Goal: Task Accomplishment & Management: Complete application form

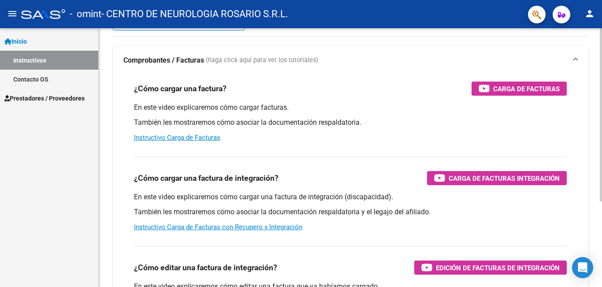
scroll to position [88, 0]
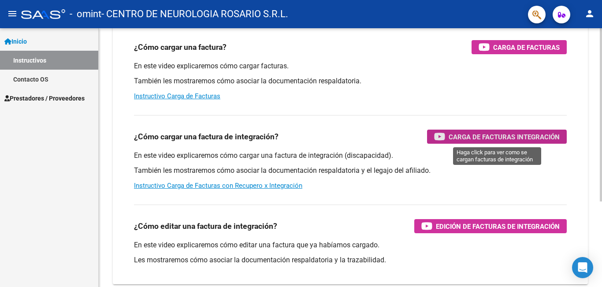
click at [479, 143] on div "Carga de Facturas Integración" at bounding box center [497, 137] width 126 height 14
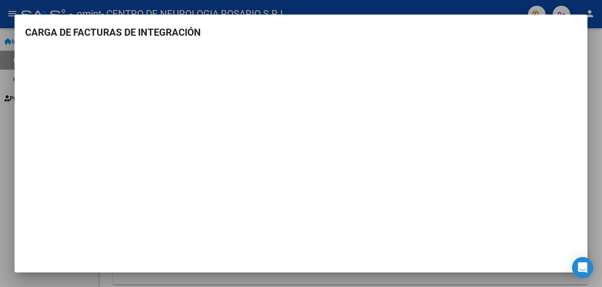
click at [584, 99] on mat-dialog-content "CARGA DE FACTURAS DE INTEGRACIÓN" at bounding box center [301, 136] width 573 height 223
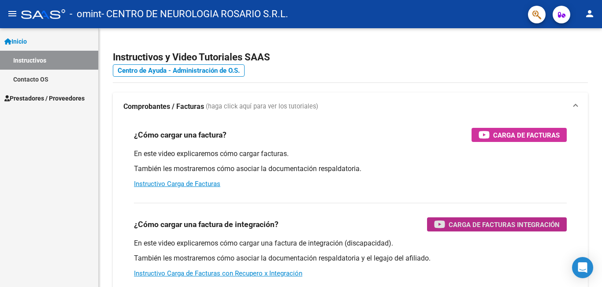
scroll to position [0, 0]
click at [9, 15] on mat-icon "menu" at bounding box center [12, 13] width 11 height 11
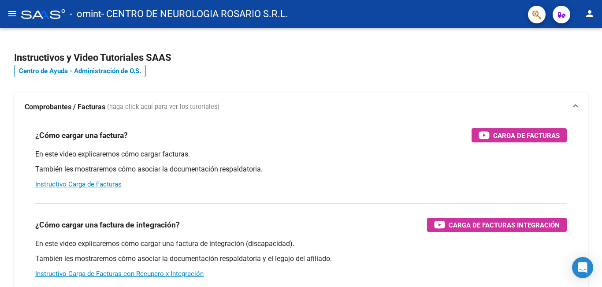
click at [11, 8] on mat-icon "menu" at bounding box center [12, 13] width 11 height 11
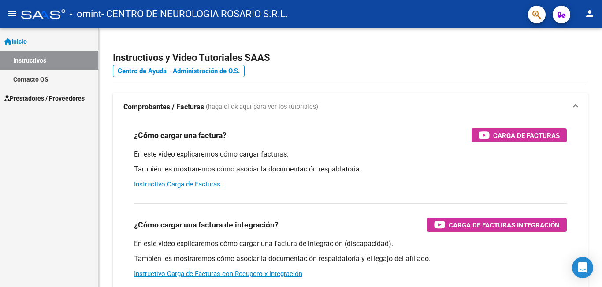
click at [32, 96] on span "Prestadores / Proveedores" at bounding box center [44, 98] width 80 height 10
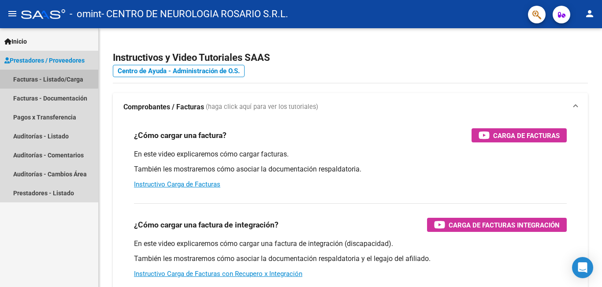
click at [32, 77] on link "Facturas - Listado/Carga" at bounding box center [49, 79] width 98 height 19
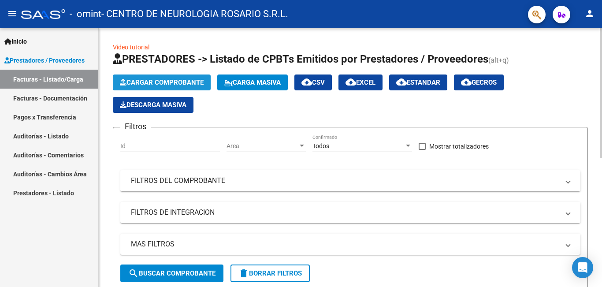
click at [190, 82] on span "Cargar Comprobante" at bounding box center [162, 82] width 84 height 8
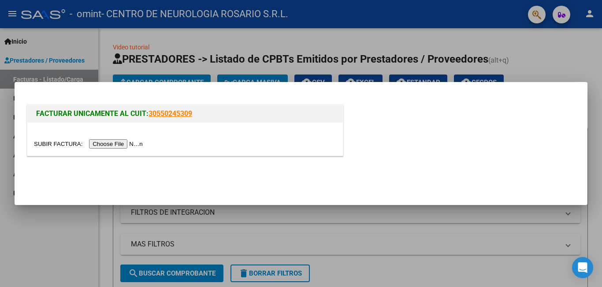
click at [132, 145] on input "file" at bounding box center [90, 143] width 112 height 9
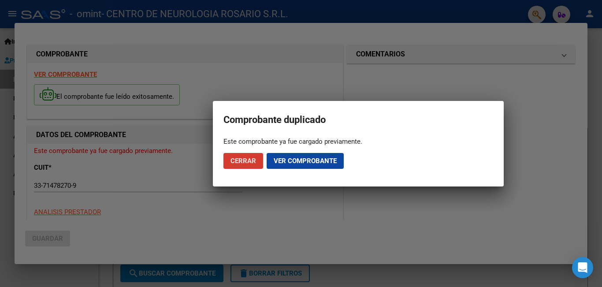
click at [299, 159] on span "Ver comprobante" at bounding box center [305, 161] width 63 height 8
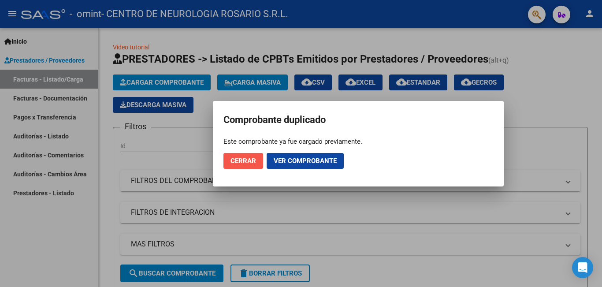
click at [246, 161] on span "Cerrar" at bounding box center [244, 161] width 26 height 8
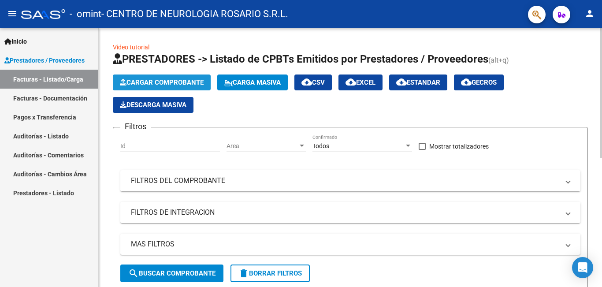
click at [192, 84] on span "Cargar Comprobante" at bounding box center [162, 82] width 84 height 8
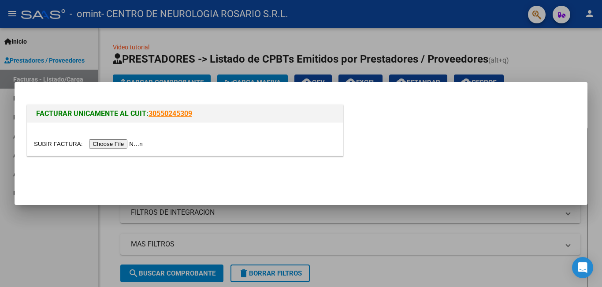
click at [108, 140] on input "file" at bounding box center [90, 143] width 112 height 9
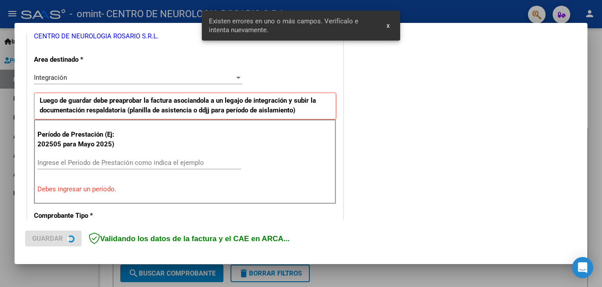
scroll to position [197, 0]
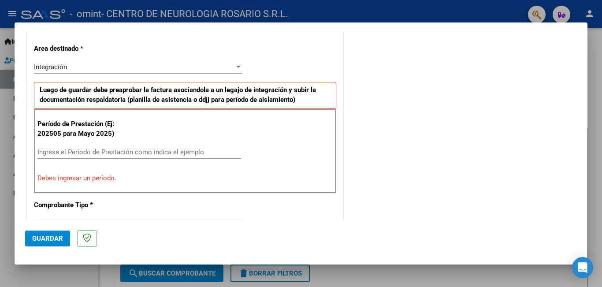
click at [67, 152] on input "Ingrese el Período de Prestación como indica el ejemplo" at bounding box center [139, 152] width 204 height 8
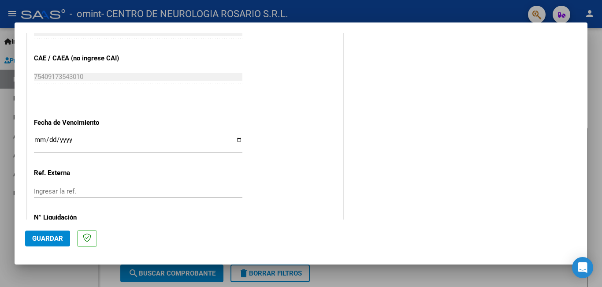
scroll to position [550, 0]
type input "202509"
click at [234, 141] on input "Ingresar la fecha" at bounding box center [138, 143] width 209 height 14
type input "[DATE]"
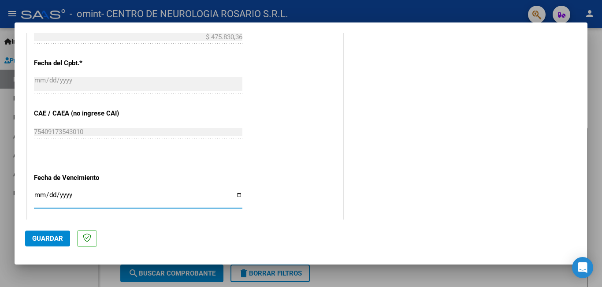
scroll to position [589, 0]
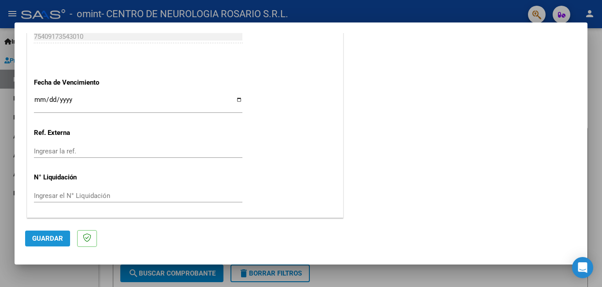
click at [45, 236] on span "Guardar" at bounding box center [47, 239] width 31 height 8
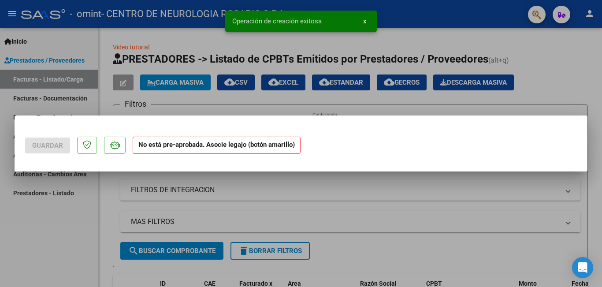
scroll to position [0, 0]
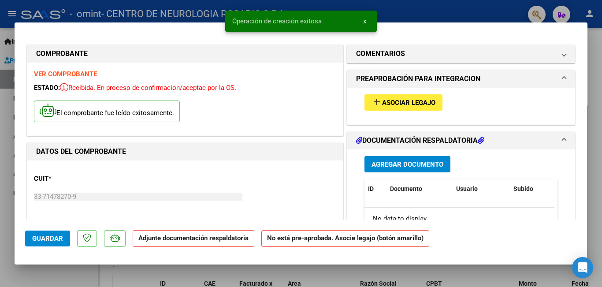
click at [398, 106] on span "Asociar Legajo" at bounding box center [408, 103] width 53 height 8
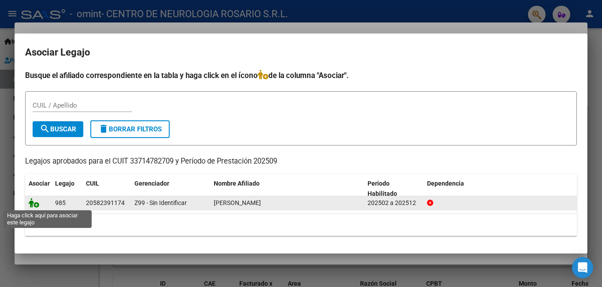
click at [34, 204] on icon at bounding box center [34, 203] width 11 height 10
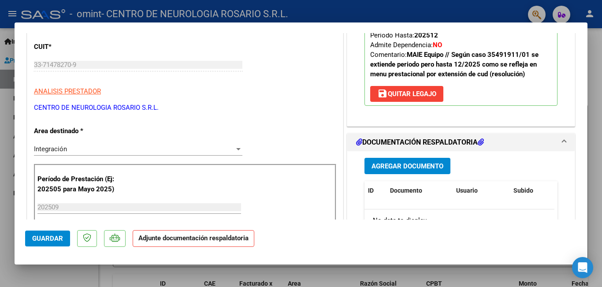
scroll to position [132, 0]
click at [402, 165] on span "Agregar Documento" at bounding box center [408, 166] width 72 height 8
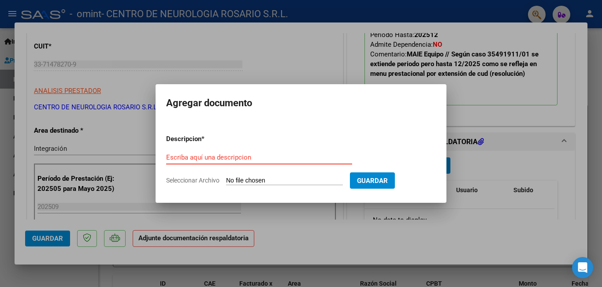
click at [222, 158] on input "Escriba aquí una descripcion" at bounding box center [259, 157] width 186 height 8
type input "palnilla de asistencia SAIE"
click at [297, 184] on input "Seleccionar Archivo" at bounding box center [284, 181] width 117 height 8
type input "C:\fakepath\acuña09 asistencia.pdf"
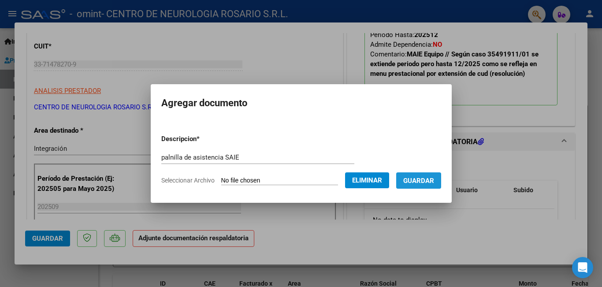
click at [434, 183] on span "Guardar" at bounding box center [418, 181] width 31 height 8
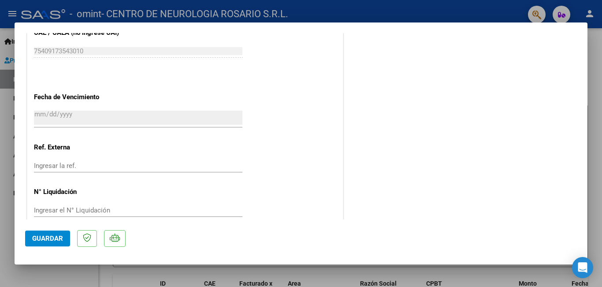
scroll to position [603, 0]
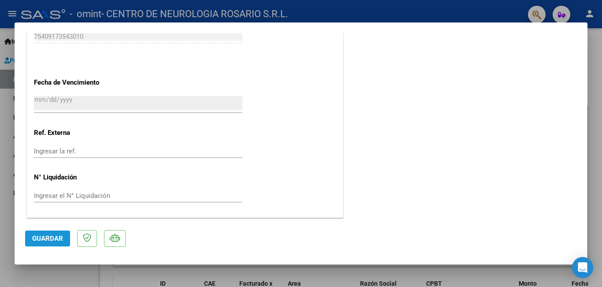
click at [54, 234] on button "Guardar" at bounding box center [47, 239] width 45 height 16
type input "$ 0,00"
